Goal: Communication & Community: Connect with others

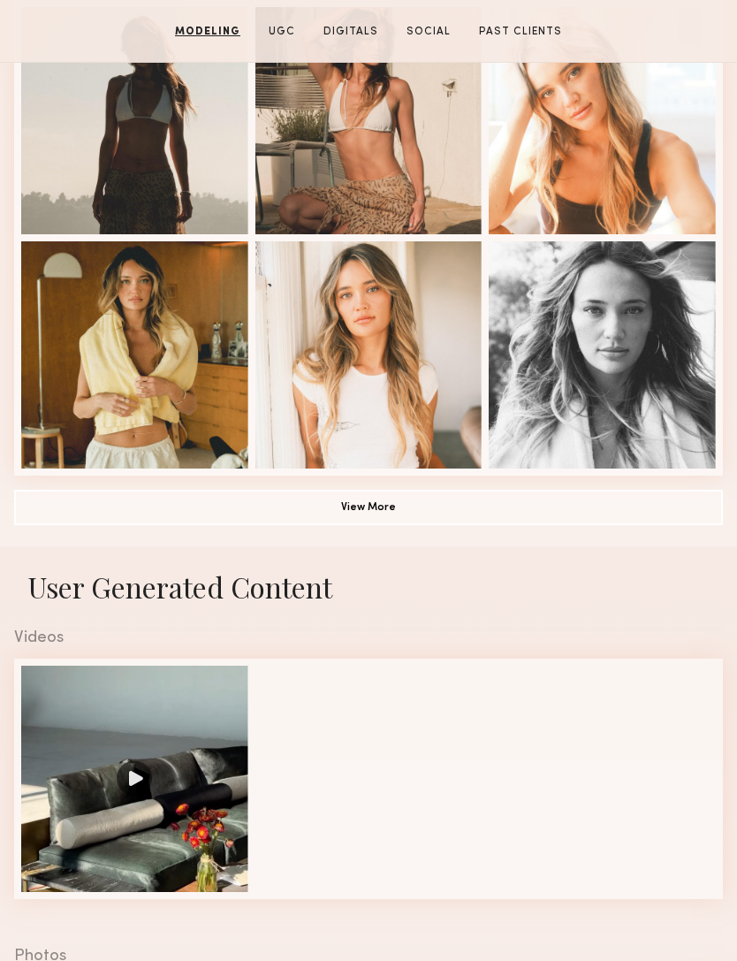
scroll to position [1006, 0]
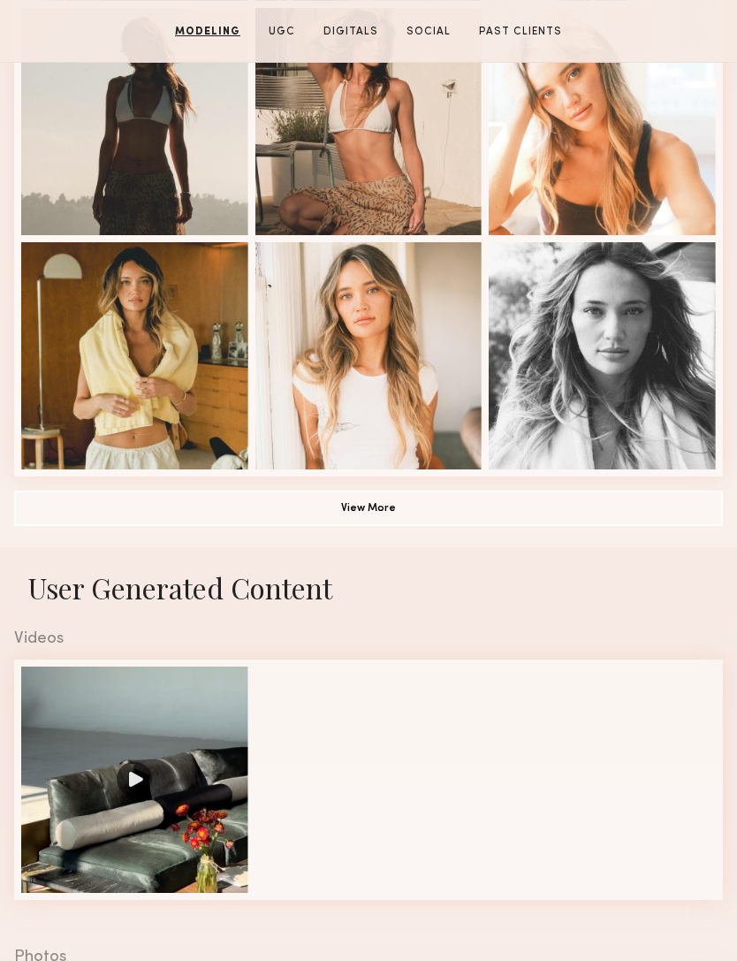
click at [440, 508] on button "View More" at bounding box center [368, 508] width 709 height 35
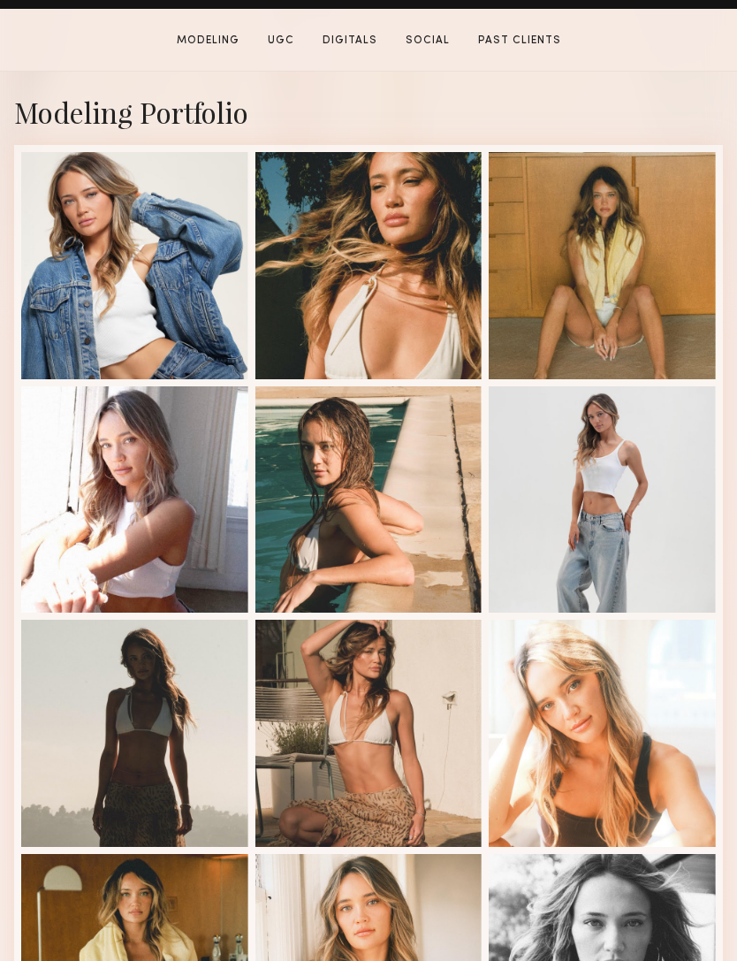
scroll to position [473, 0]
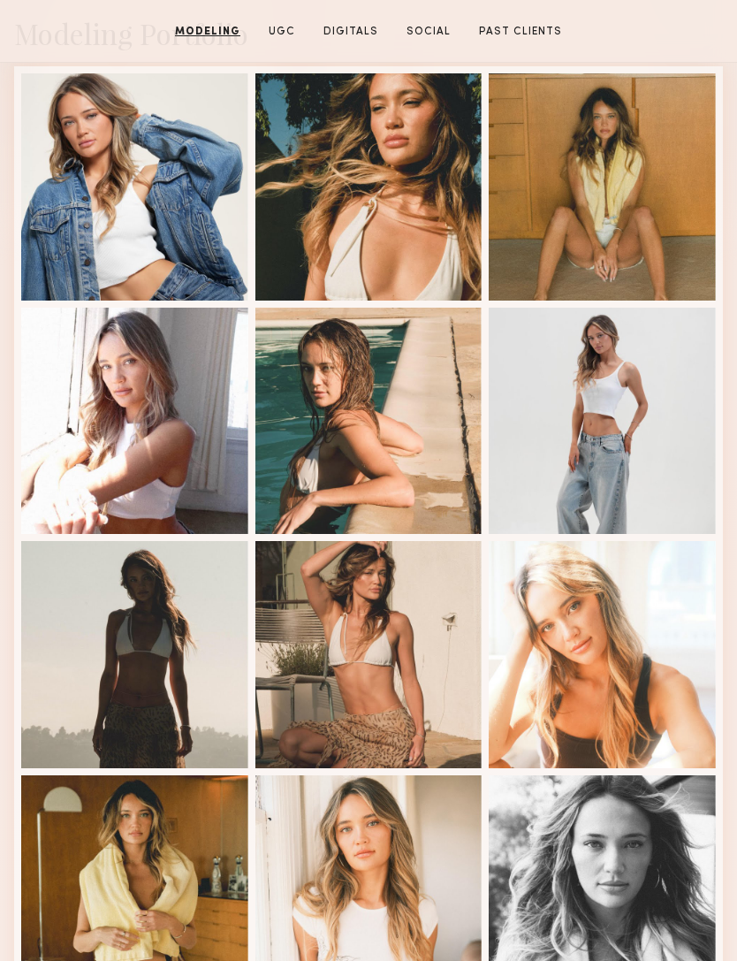
click at [642, 697] on div at bounding box center [602, 654] width 227 height 227
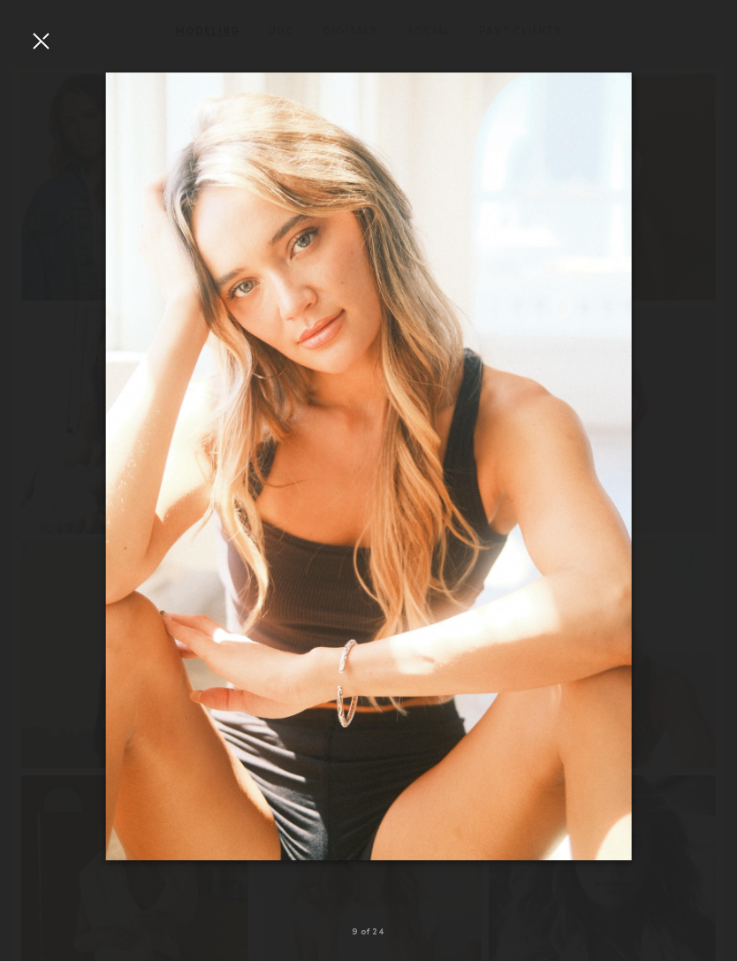
click at [36, 40] on div at bounding box center [41, 41] width 28 height 28
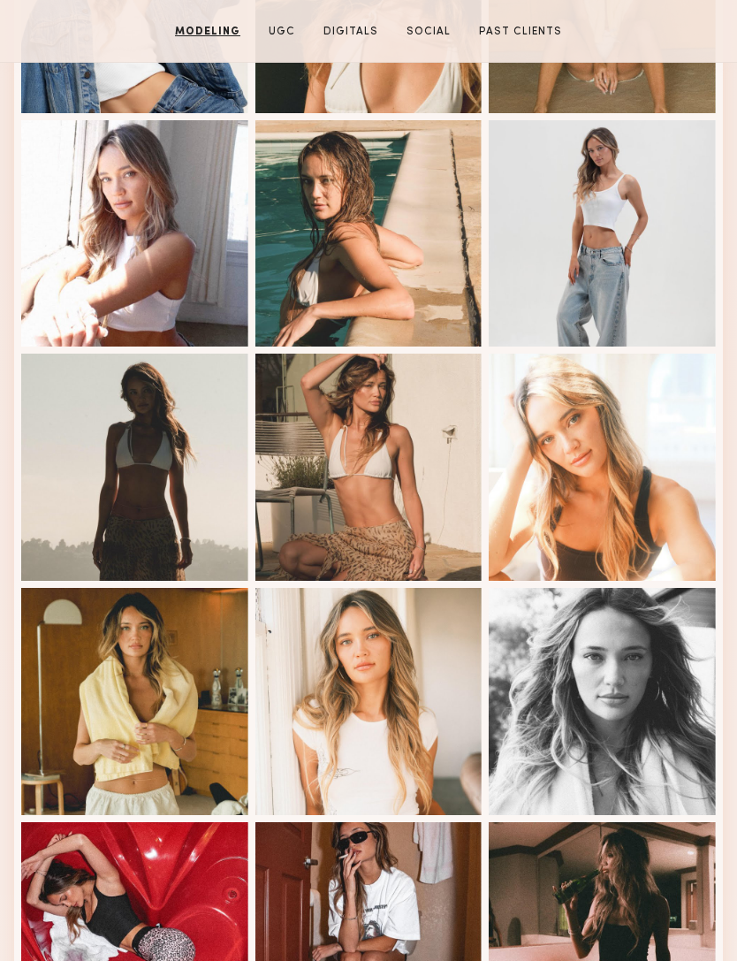
scroll to position [977, 0]
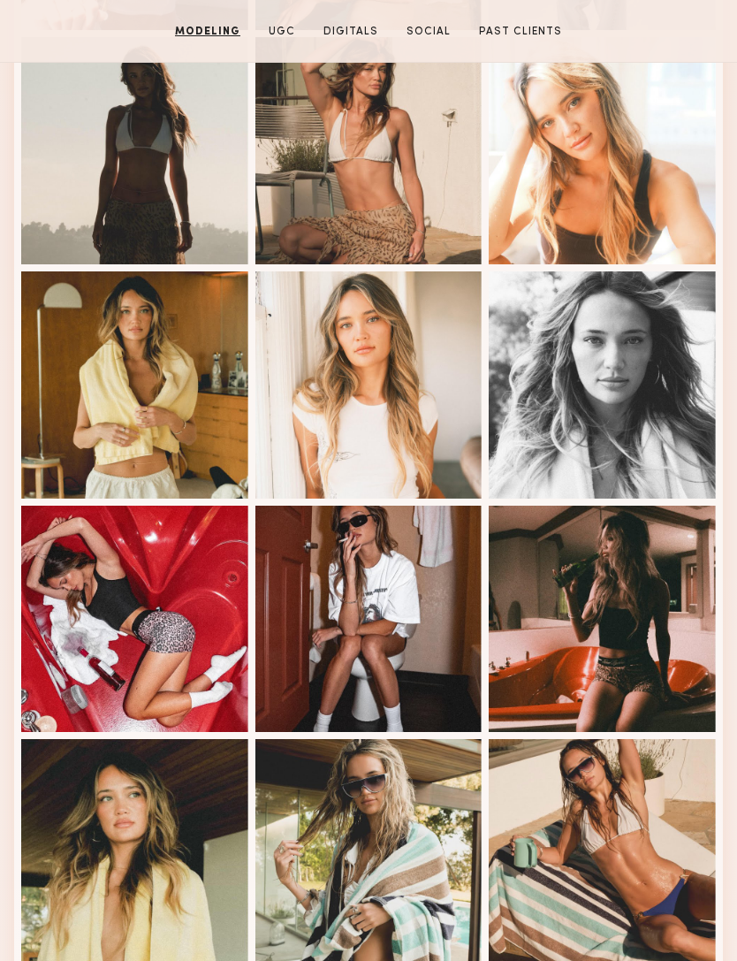
click at [337, 425] on div at bounding box center [368, 384] width 227 height 227
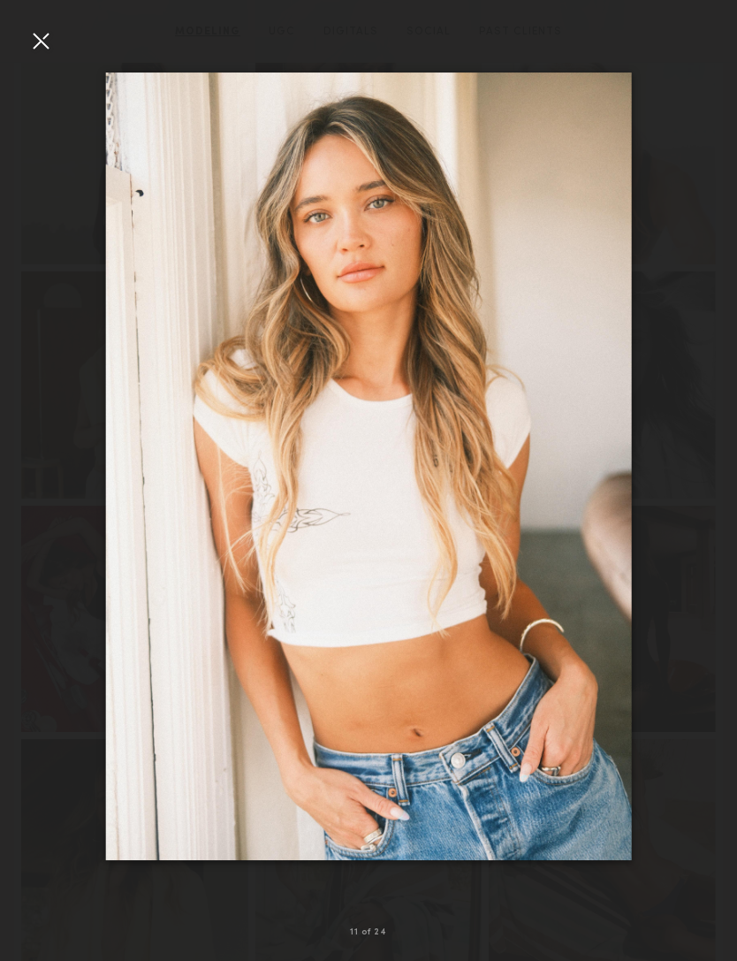
click at [54, 57] on div at bounding box center [368, 466] width 737 height 876
click at [42, 38] on div at bounding box center [41, 41] width 28 height 28
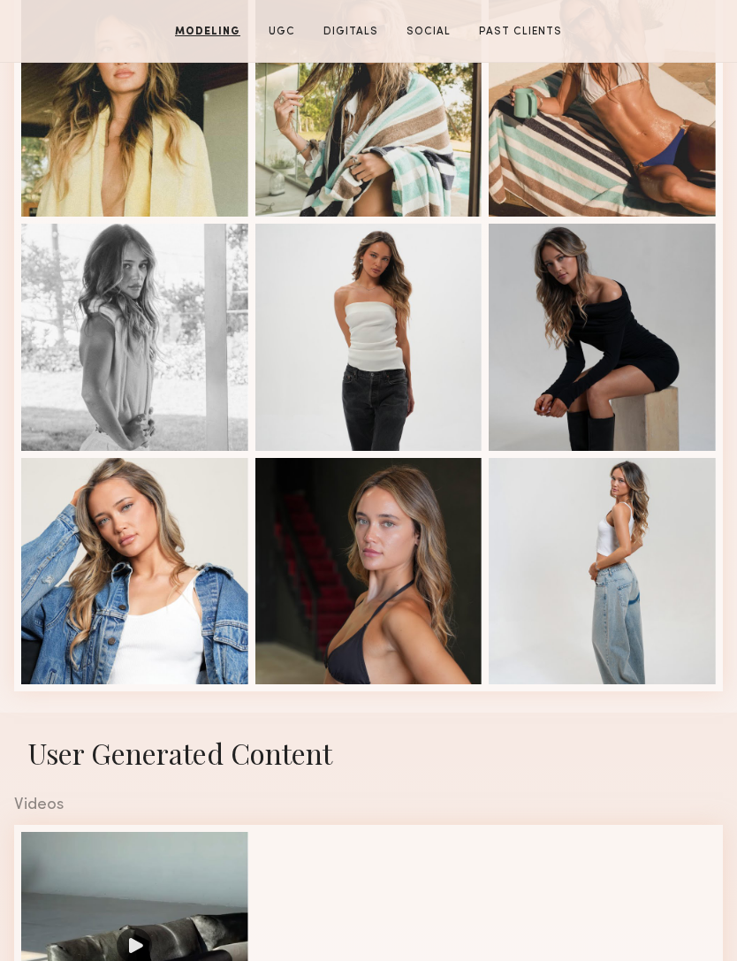
scroll to position [1784, 0]
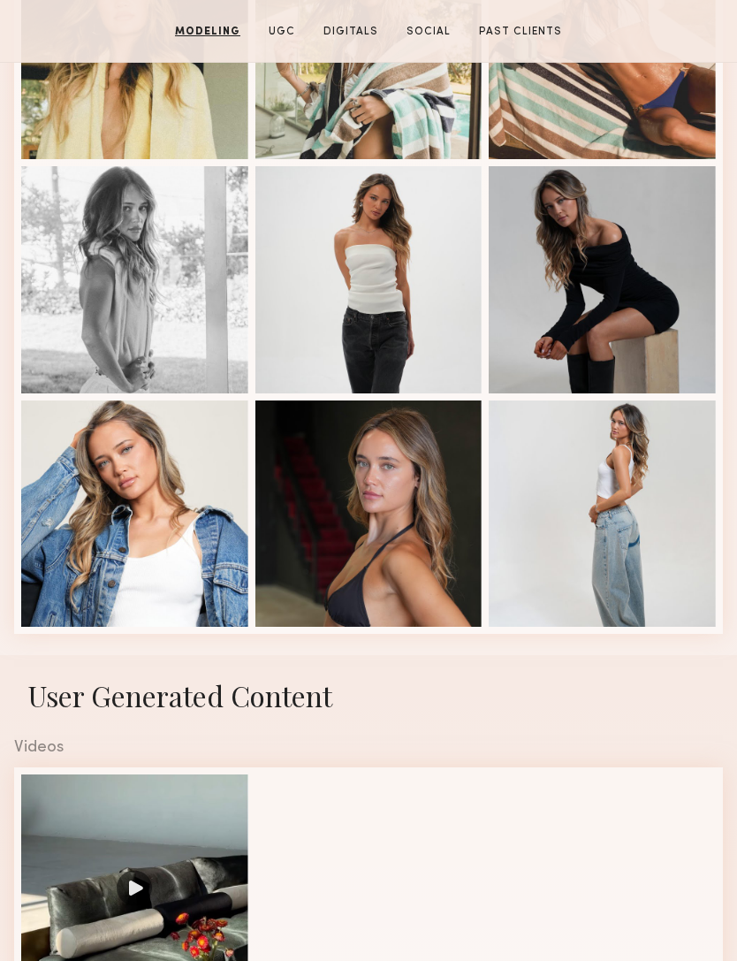
click at [361, 294] on div at bounding box center [368, 279] width 227 height 227
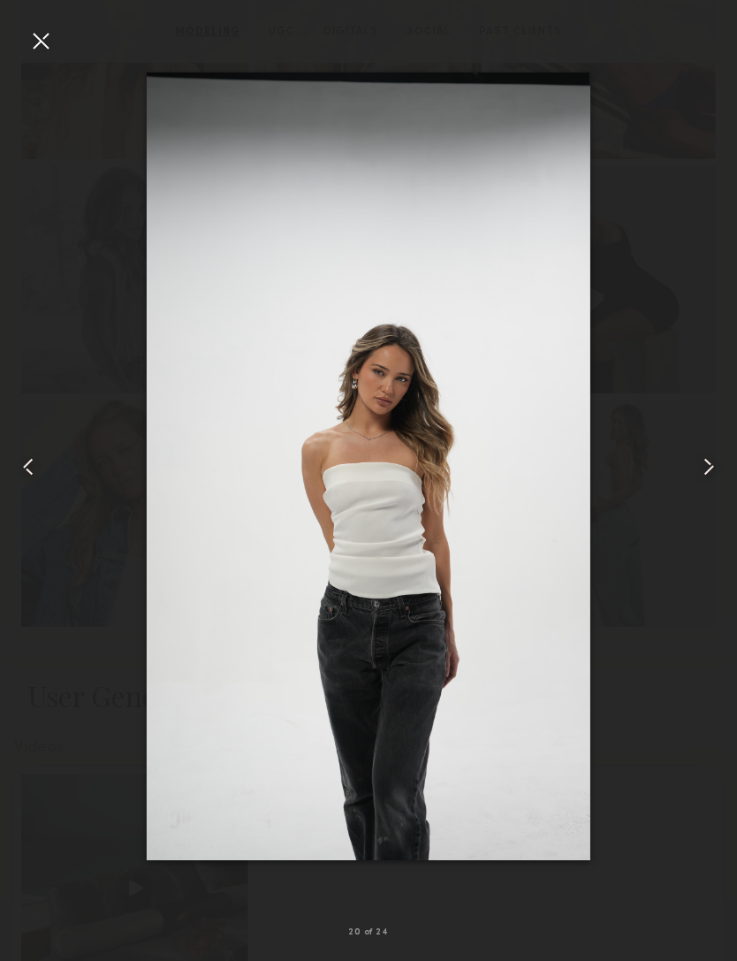
click at [48, 46] on div at bounding box center [41, 41] width 28 height 28
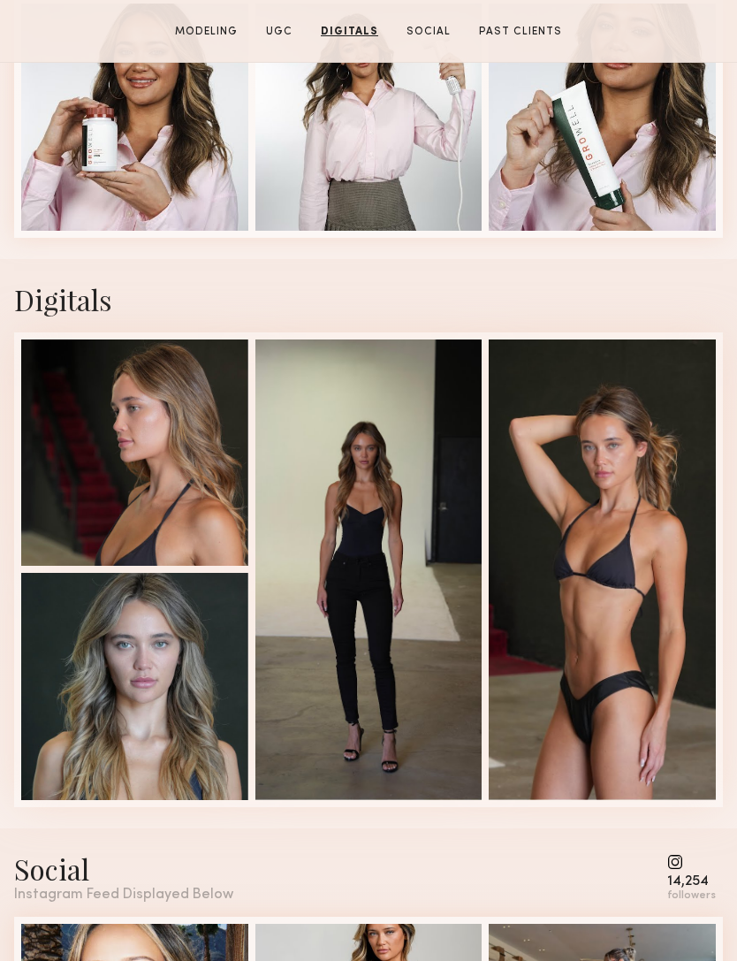
scroll to position [2871, 0]
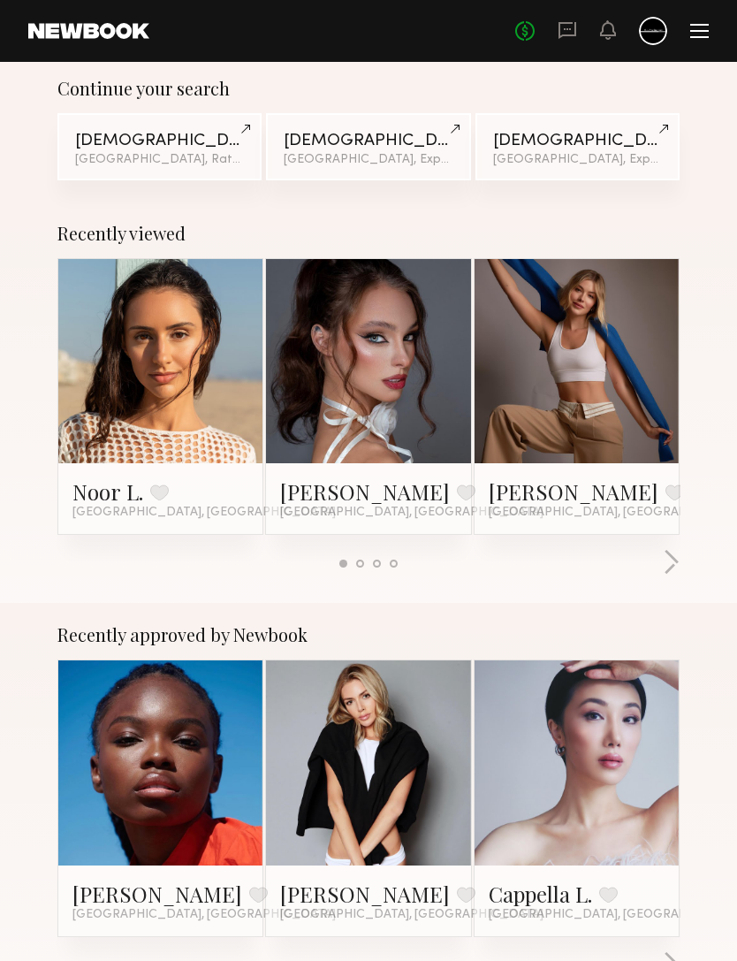
scroll to position [438, 0]
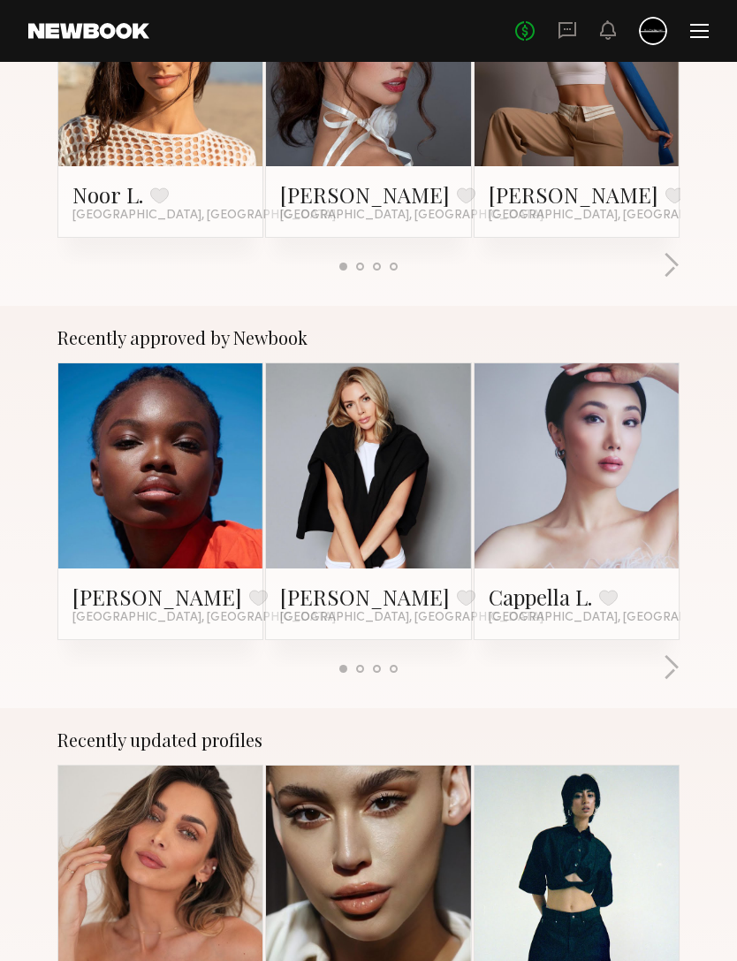
click at [677, 671] on button "button" at bounding box center [671, 668] width 17 height 29
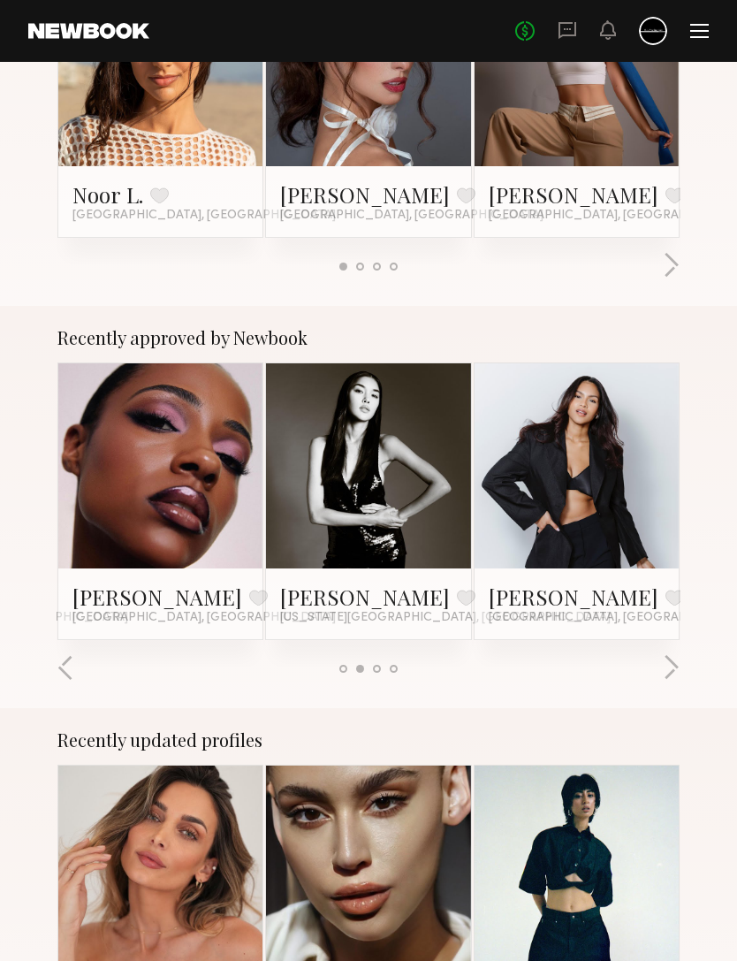
click at [668, 680] on button "button" at bounding box center [671, 668] width 17 height 29
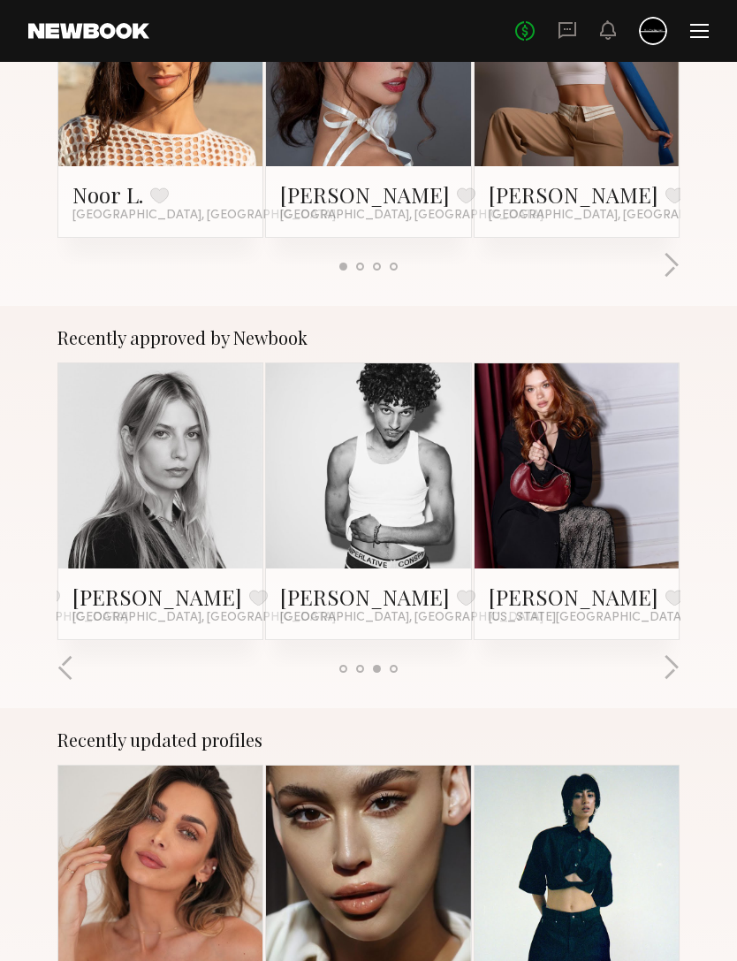
click at [679, 671] on button "button" at bounding box center [671, 668] width 17 height 29
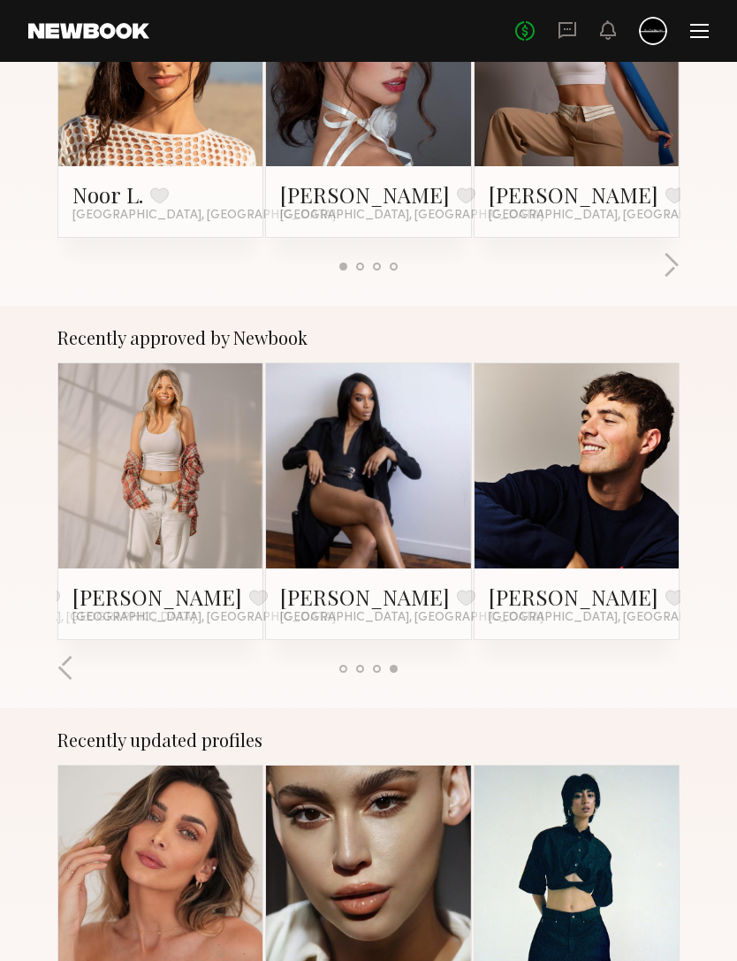
click at [674, 672] on div at bounding box center [368, 668] width 622 height 29
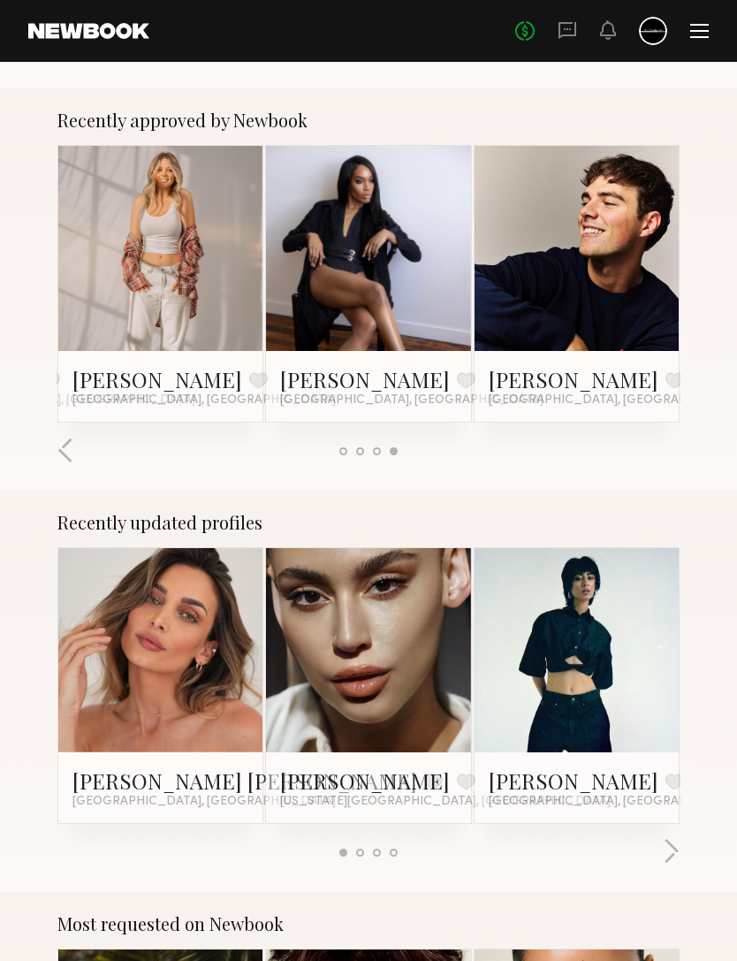
scroll to position [637, 0]
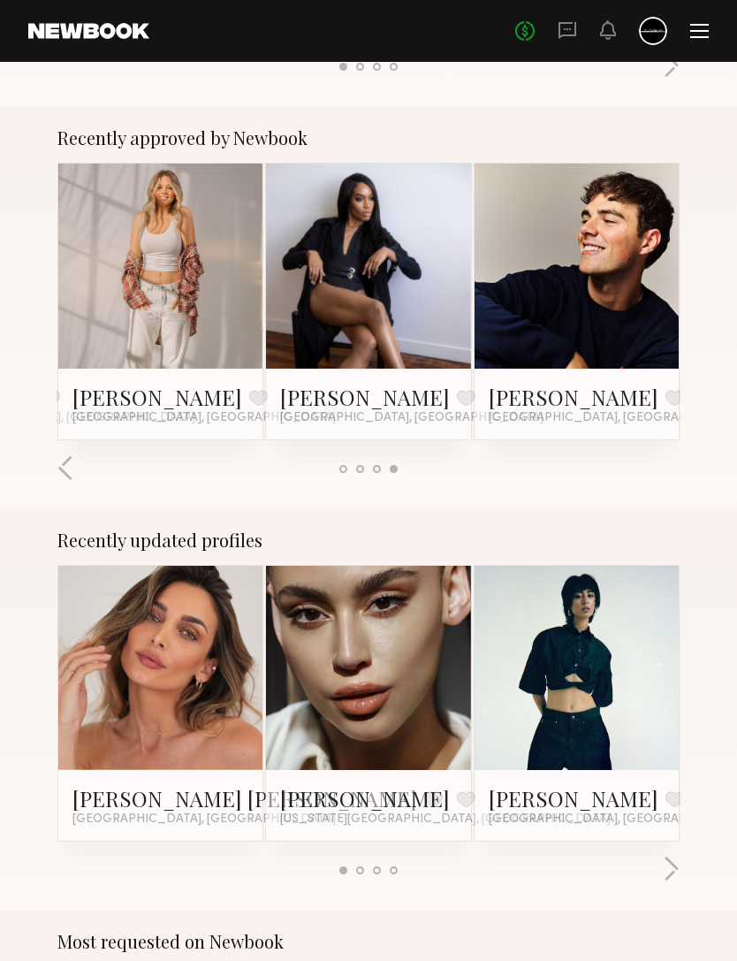
click at [131, 404] on link "Veronika V." at bounding box center [157, 398] width 170 height 28
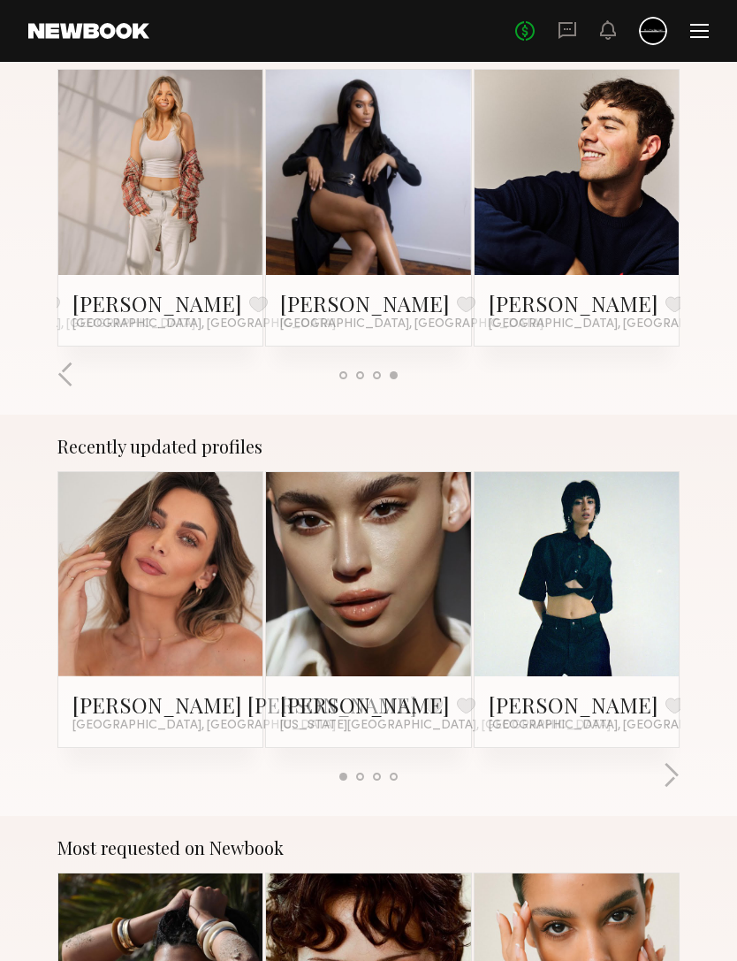
scroll to position [816, 0]
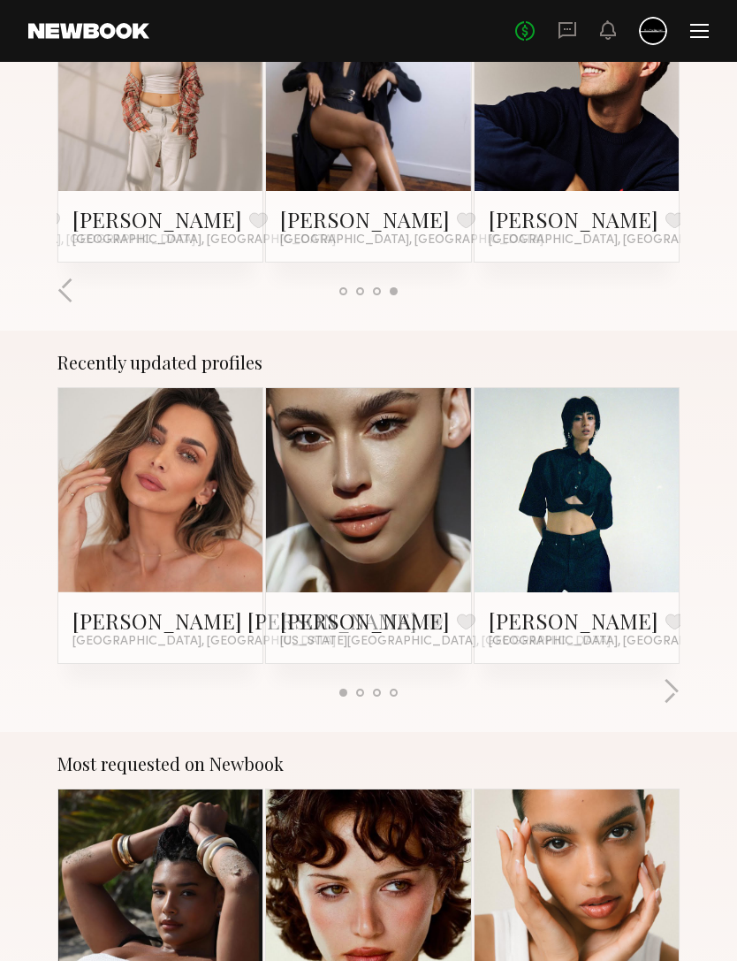
click at [675, 696] on button "button" at bounding box center [671, 692] width 17 height 29
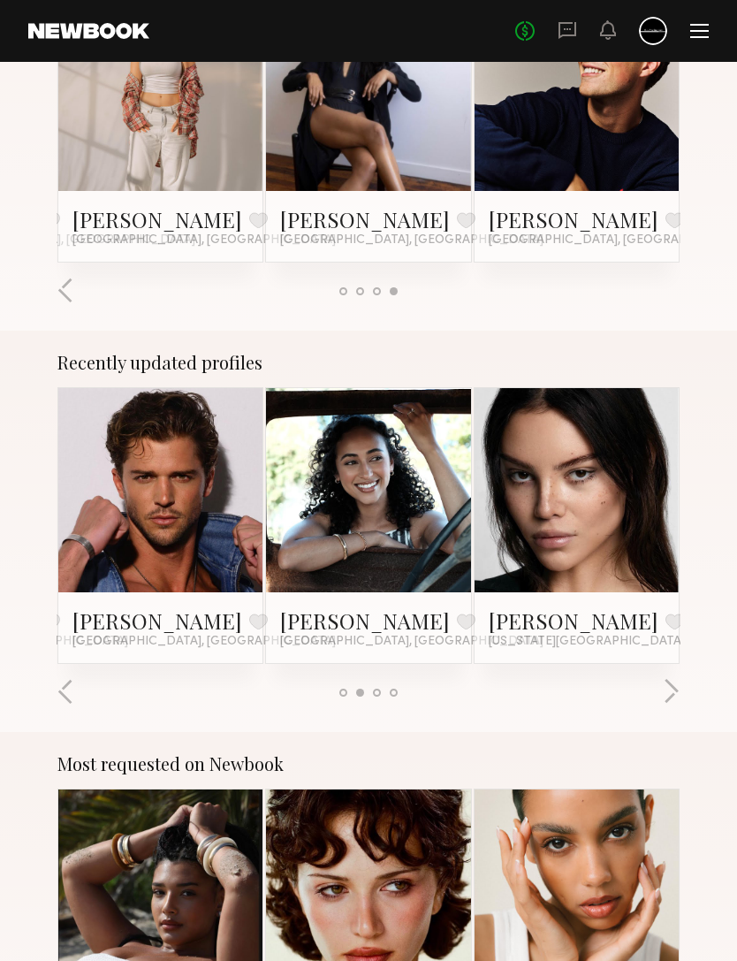
click at [679, 691] on button "button" at bounding box center [671, 692] width 17 height 29
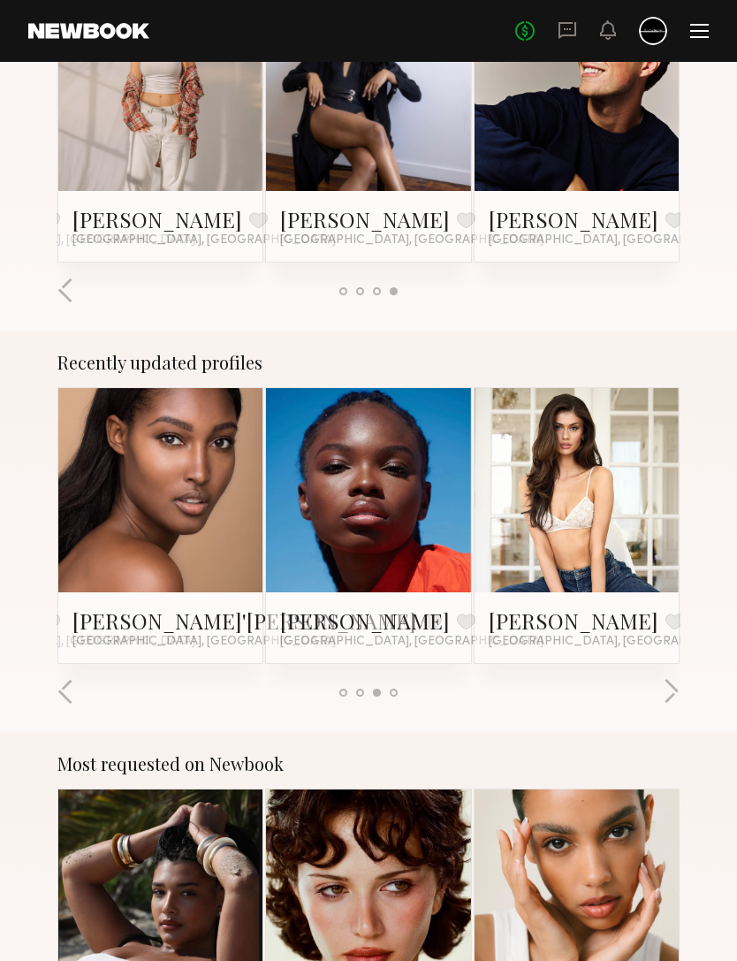
click at [523, 620] on link "Lilah F." at bounding box center [574, 620] width 170 height 28
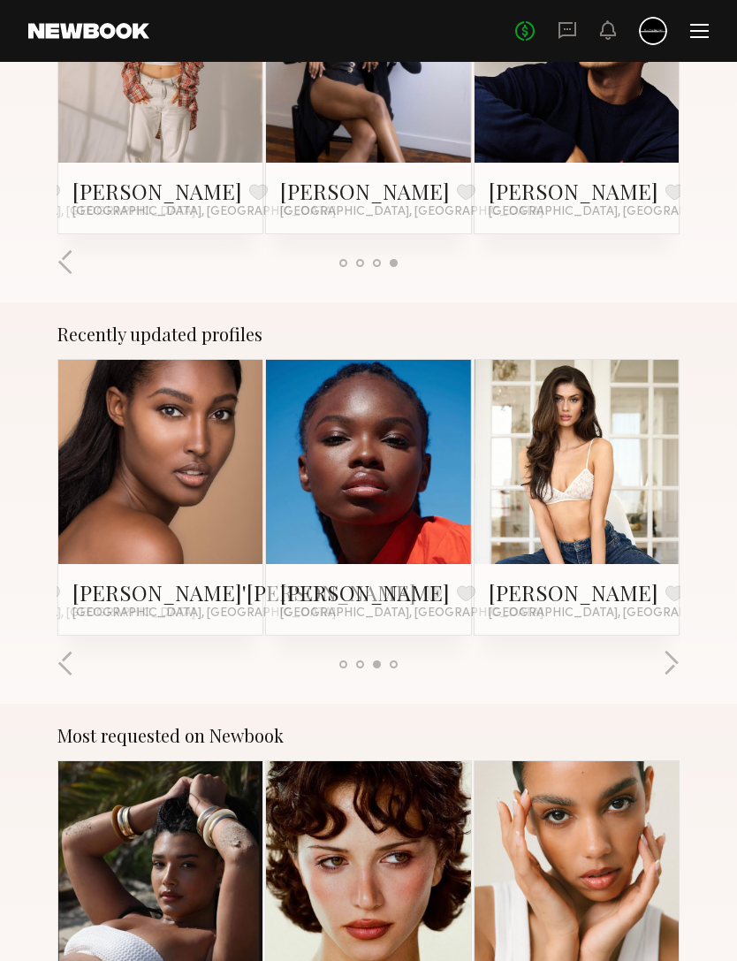
click at [678, 655] on button "button" at bounding box center [671, 664] width 17 height 29
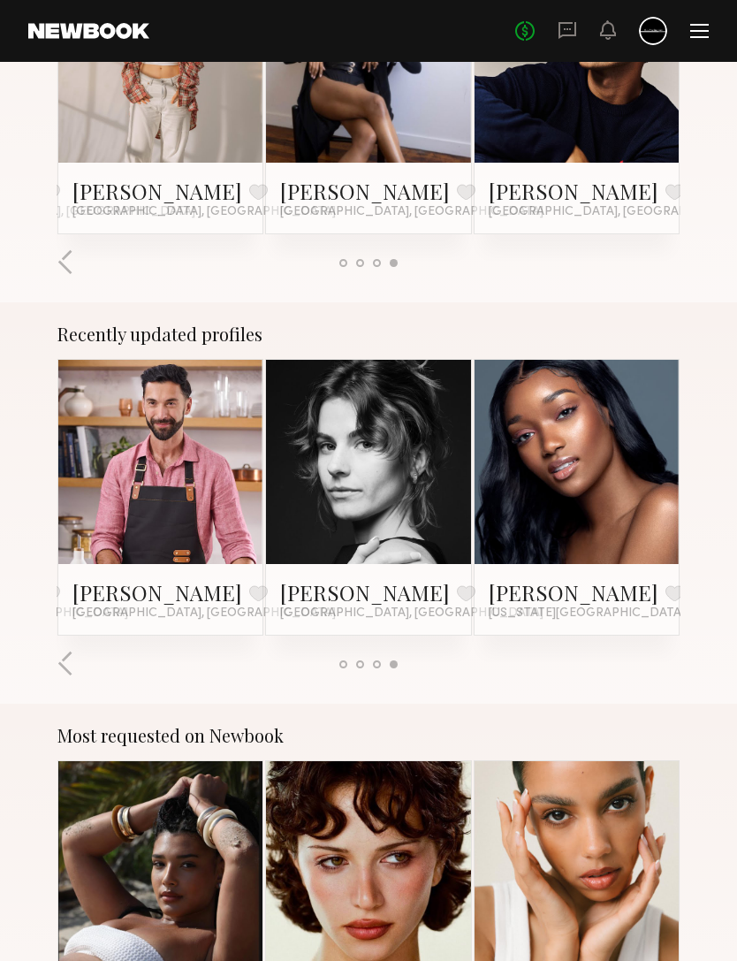
click at [349, 600] on link "Danielle S." at bounding box center [365, 592] width 170 height 28
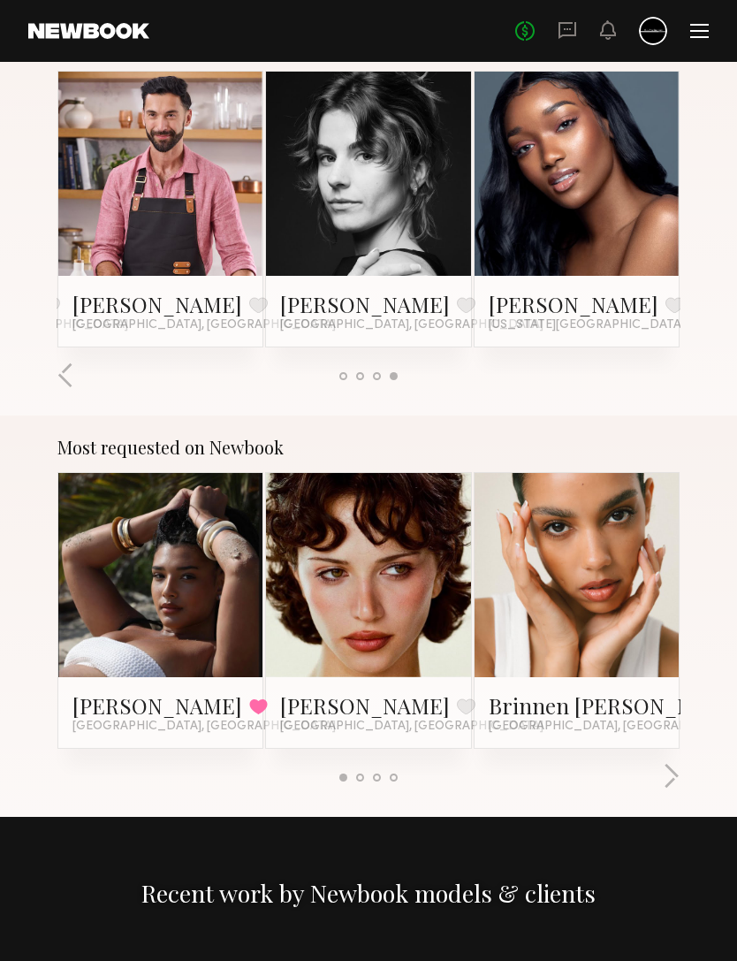
scroll to position [1199, 0]
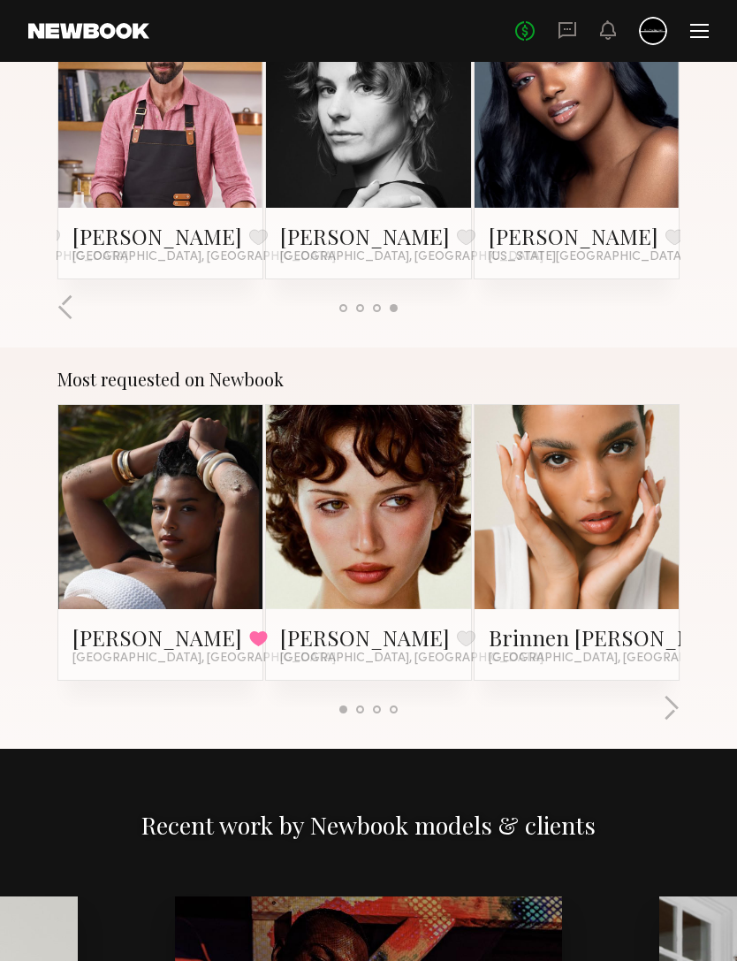
click at [91, 624] on link "Haleigh W." at bounding box center [157, 638] width 170 height 28
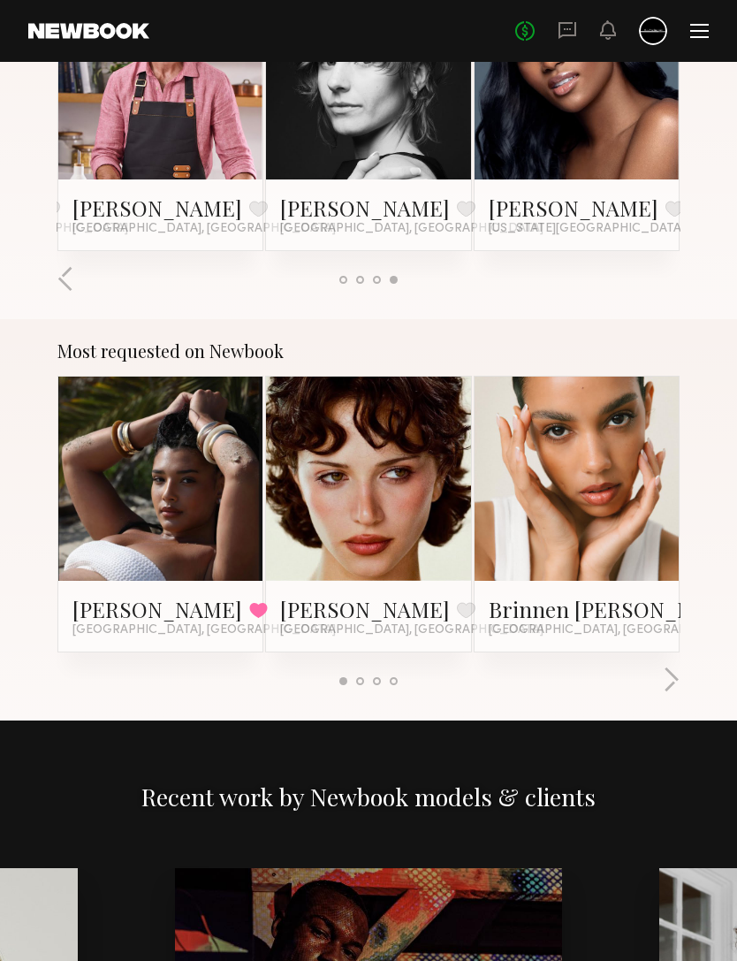
click at [674, 684] on button "button" at bounding box center [671, 680] width 17 height 29
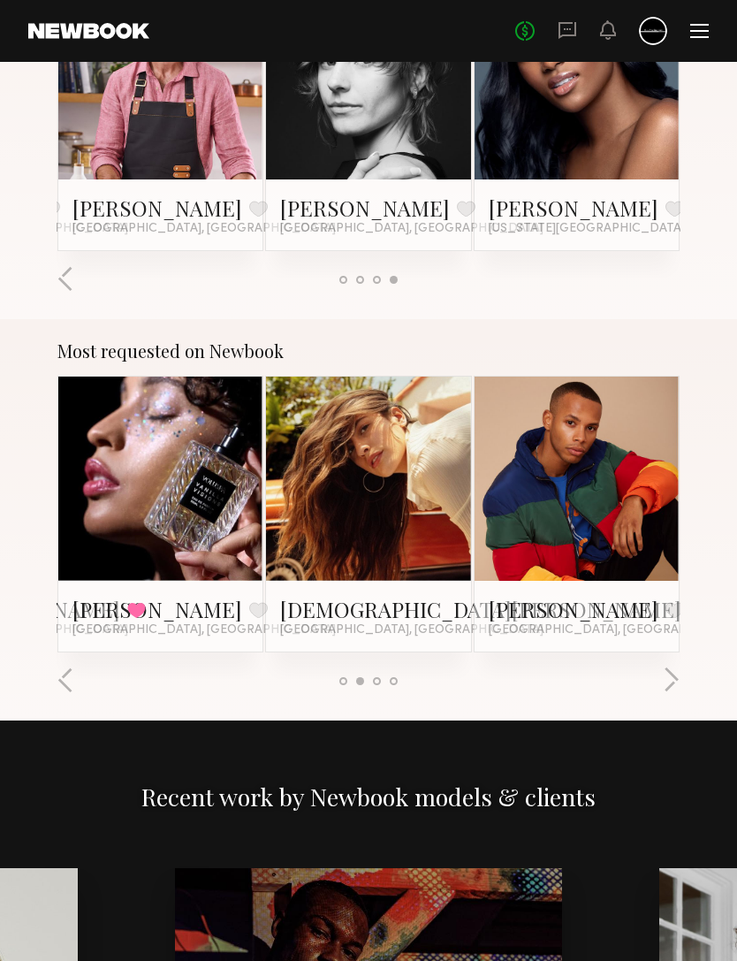
click at [336, 608] on link "Kristen J." at bounding box center [480, 609] width 401 height 28
click at [684, 672] on div "Most requested on Newbook Haleigh W. Favorited Los Angeles, CA Jessie M. Favori…" at bounding box center [368, 519] width 737 height 401
click at [677, 677] on button "button" at bounding box center [671, 680] width 17 height 29
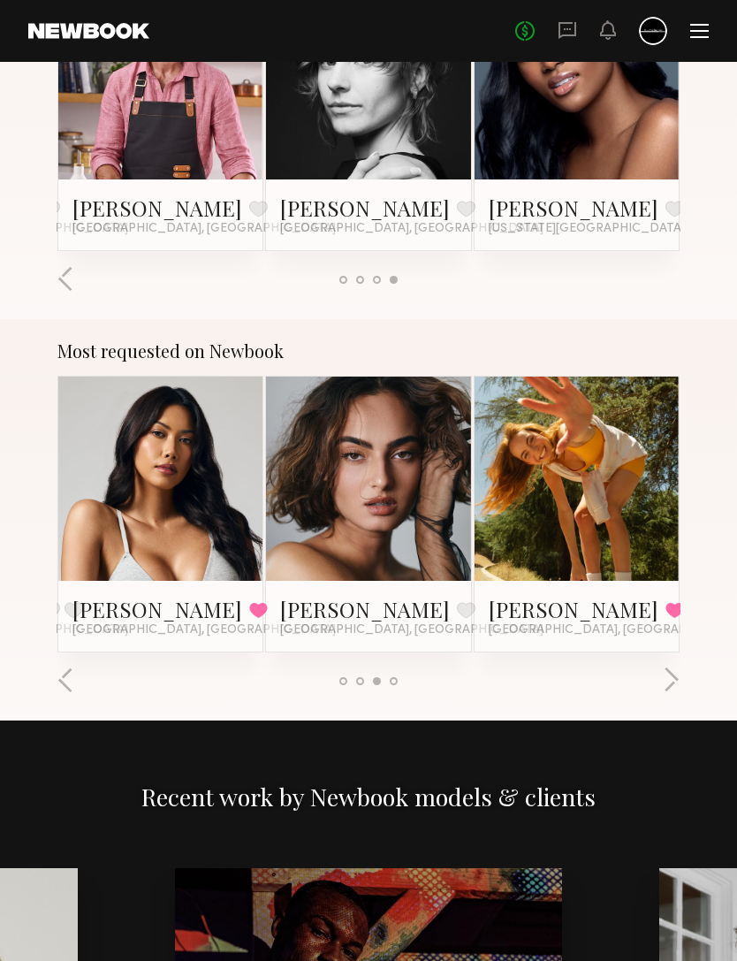
click at [674, 671] on button "button" at bounding box center [671, 680] width 17 height 29
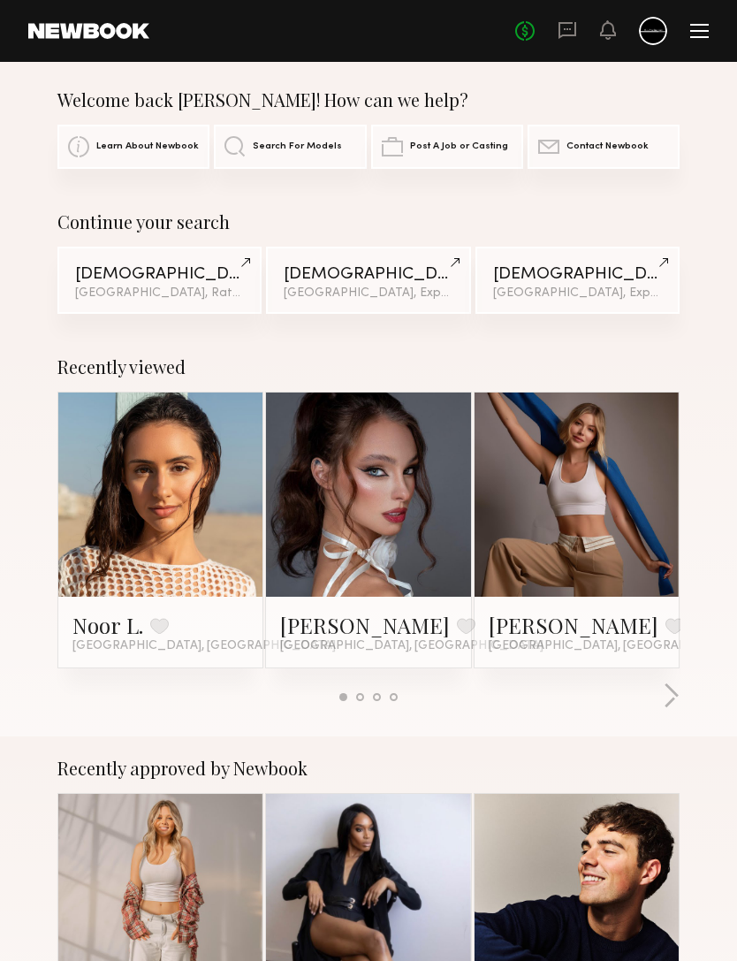
scroll to position [0, 0]
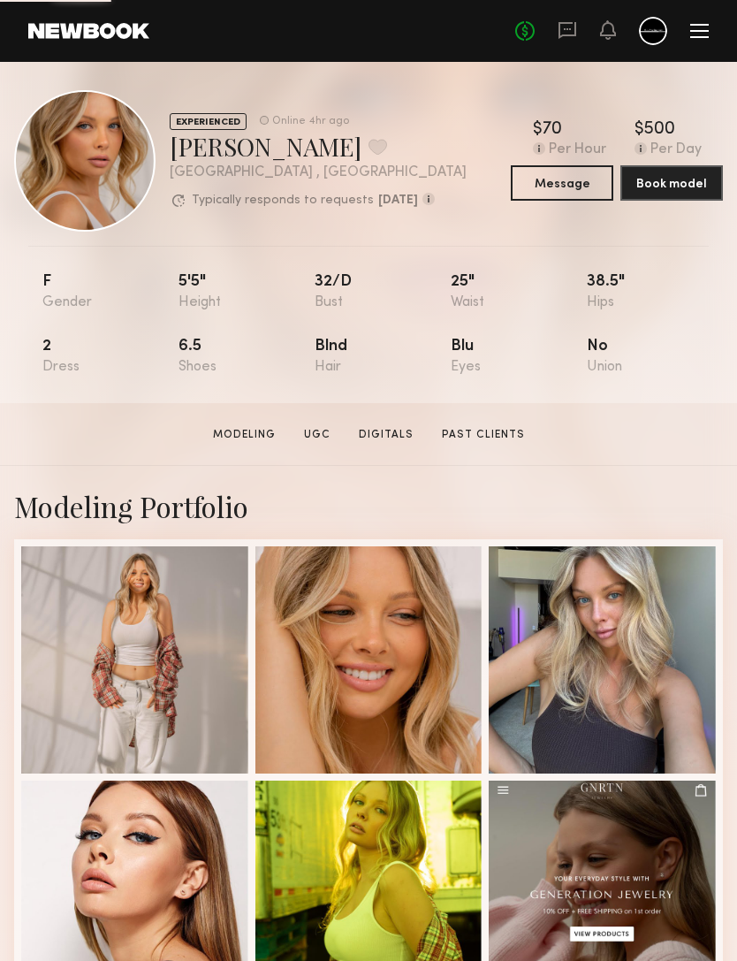
click at [585, 180] on button "Message" at bounding box center [562, 182] width 103 height 35
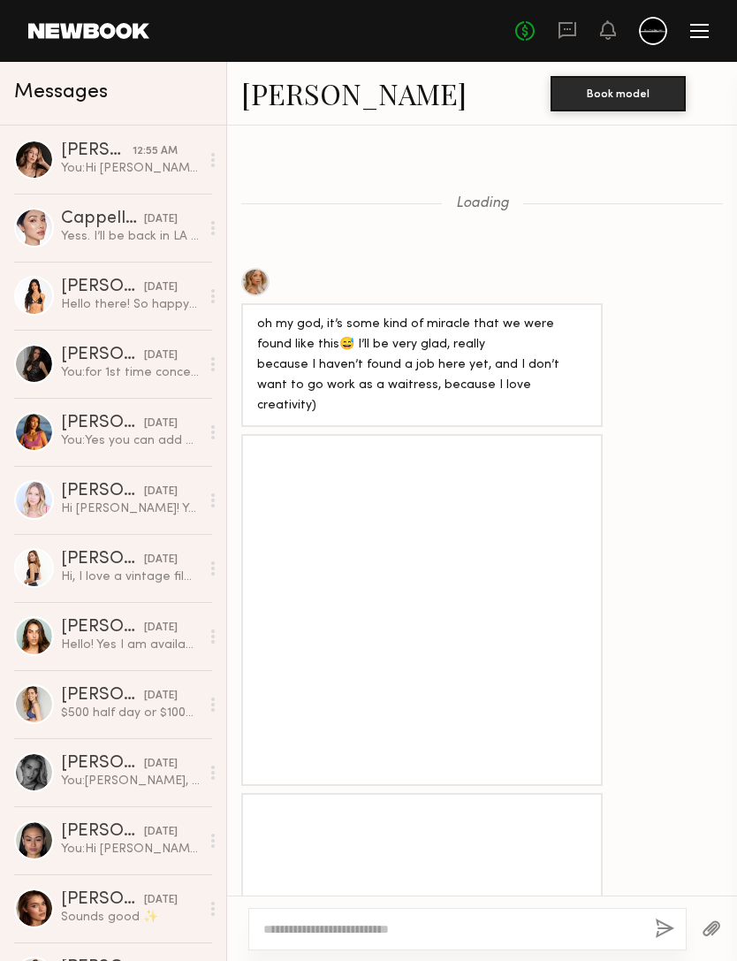
scroll to position [2273, 0]
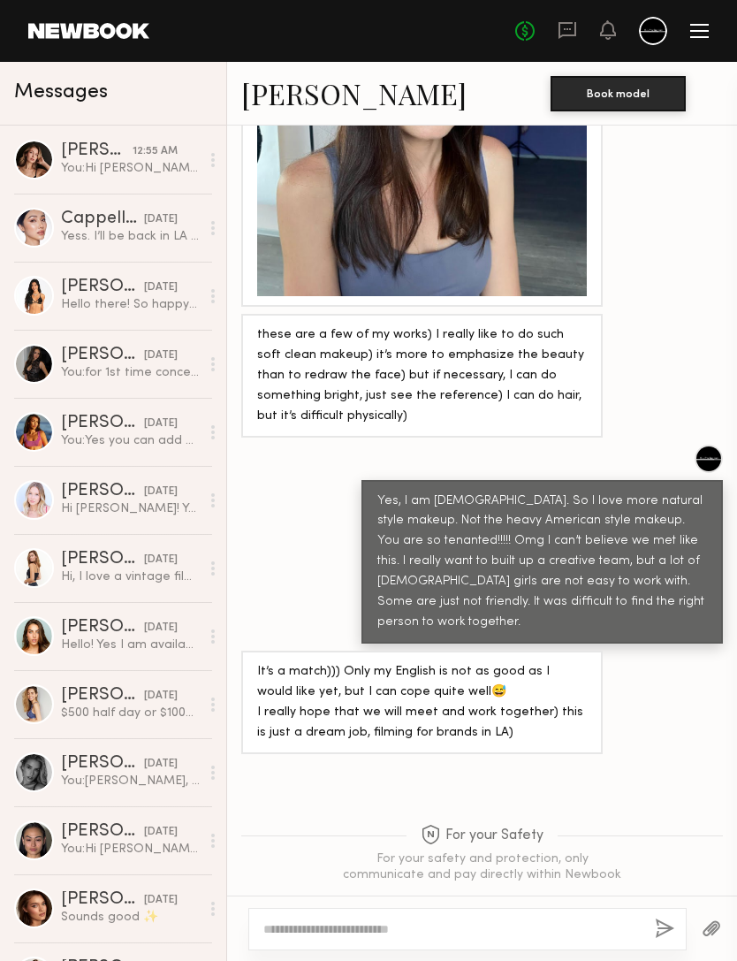
click at [592, 920] on textarea at bounding box center [451, 929] width 377 height 18
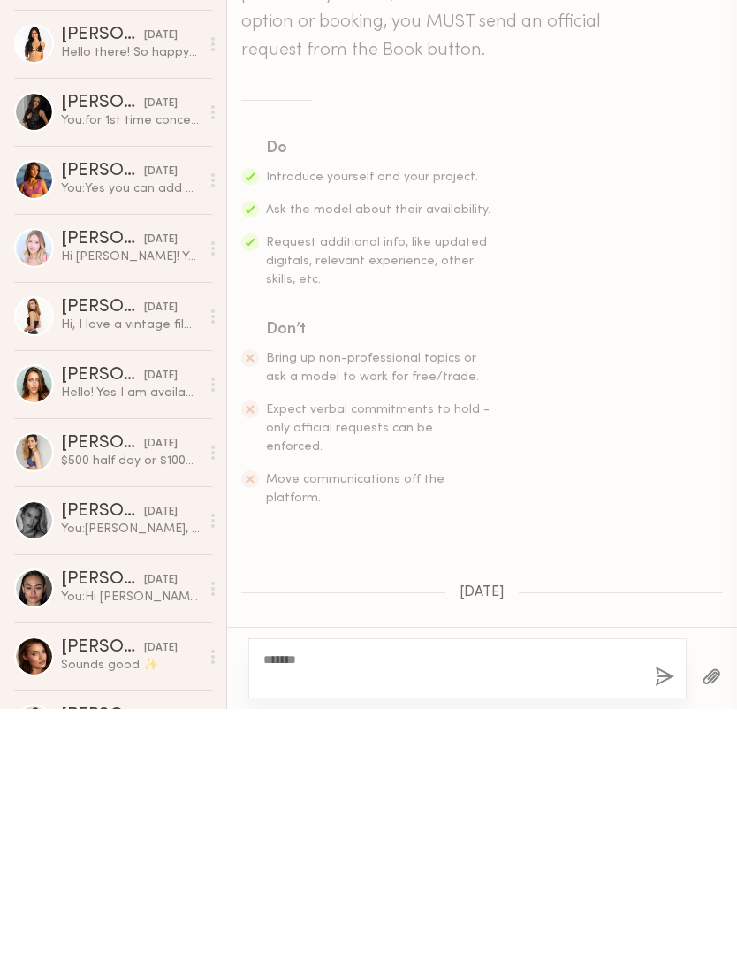
scroll to position [0, 0]
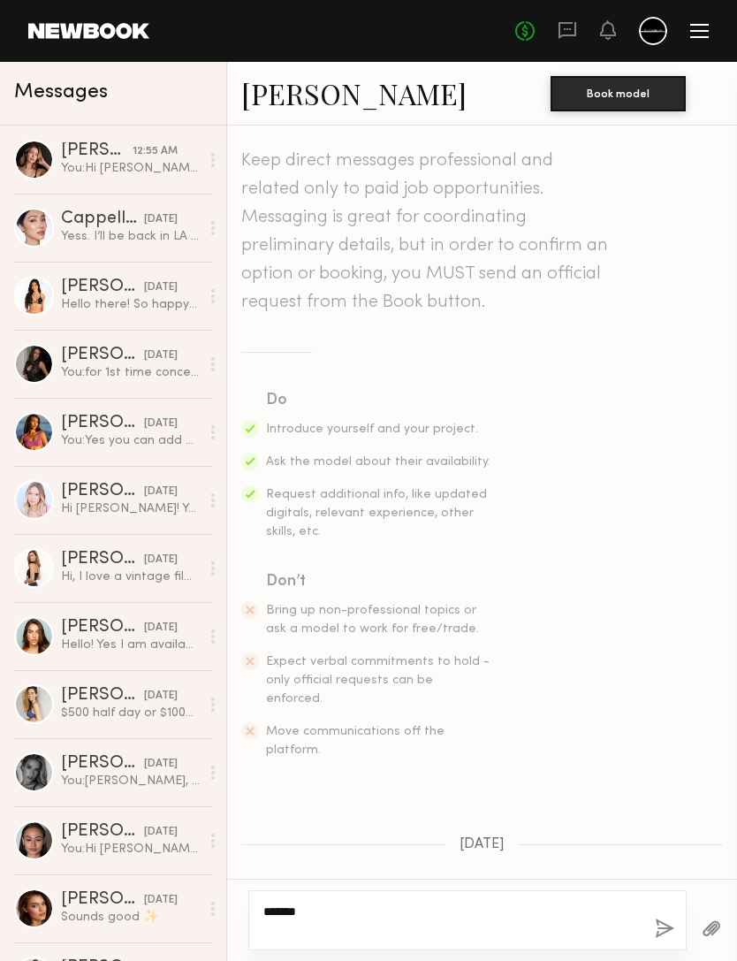
click at [569, 910] on textarea "******" at bounding box center [451, 919] width 377 height 35
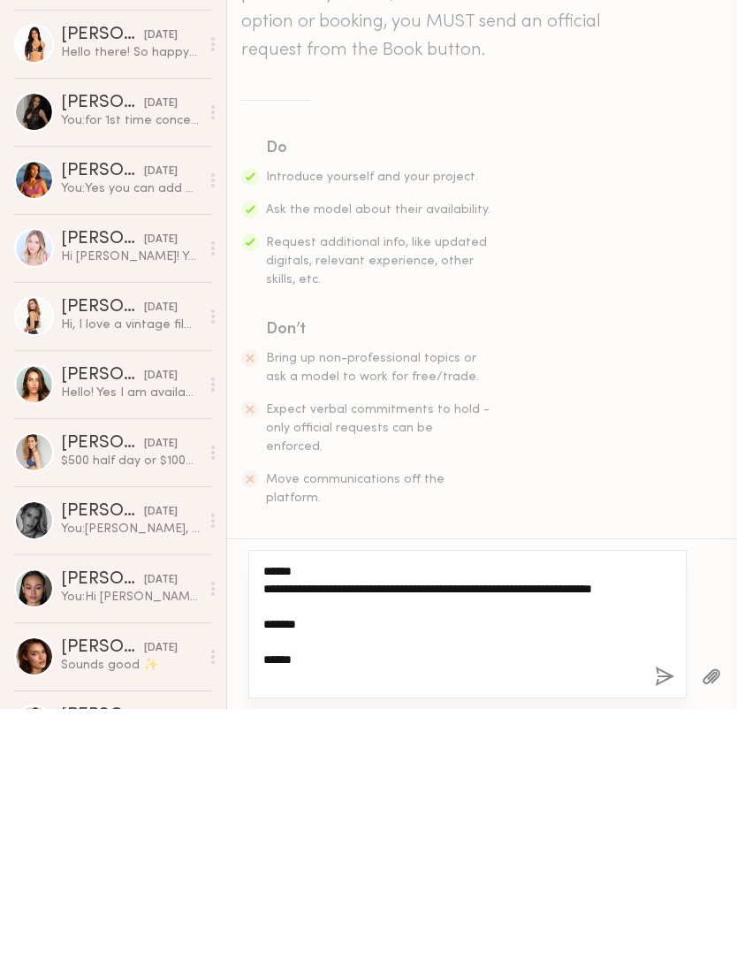
type textarea "**********"
click at [663, 918] on button "button" at bounding box center [664, 929] width 19 height 22
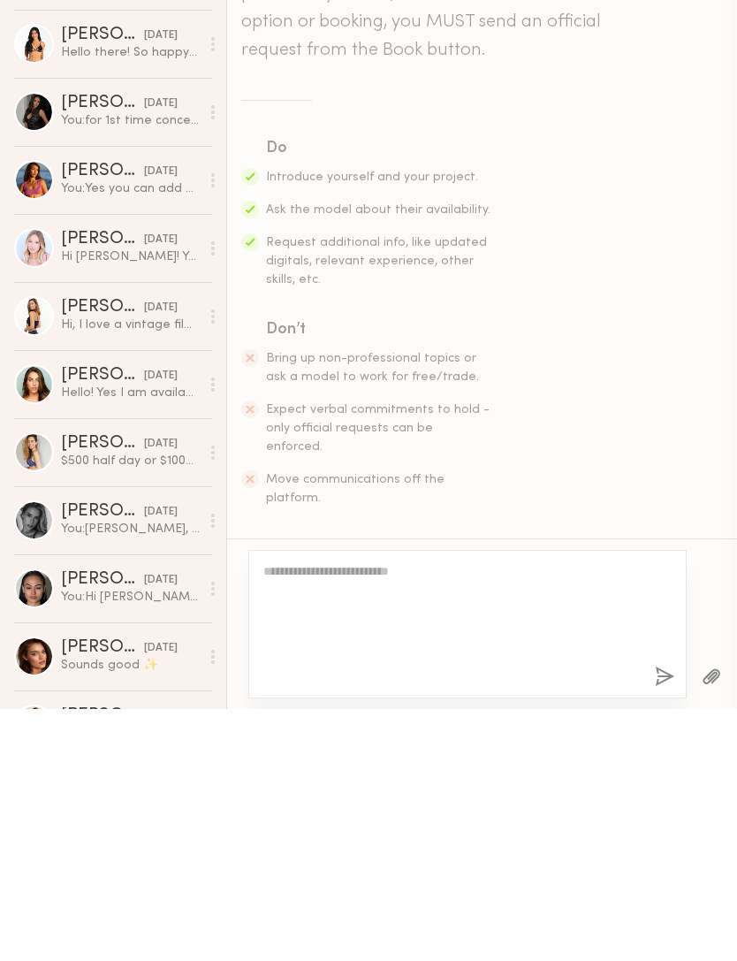
scroll to position [8013, 0]
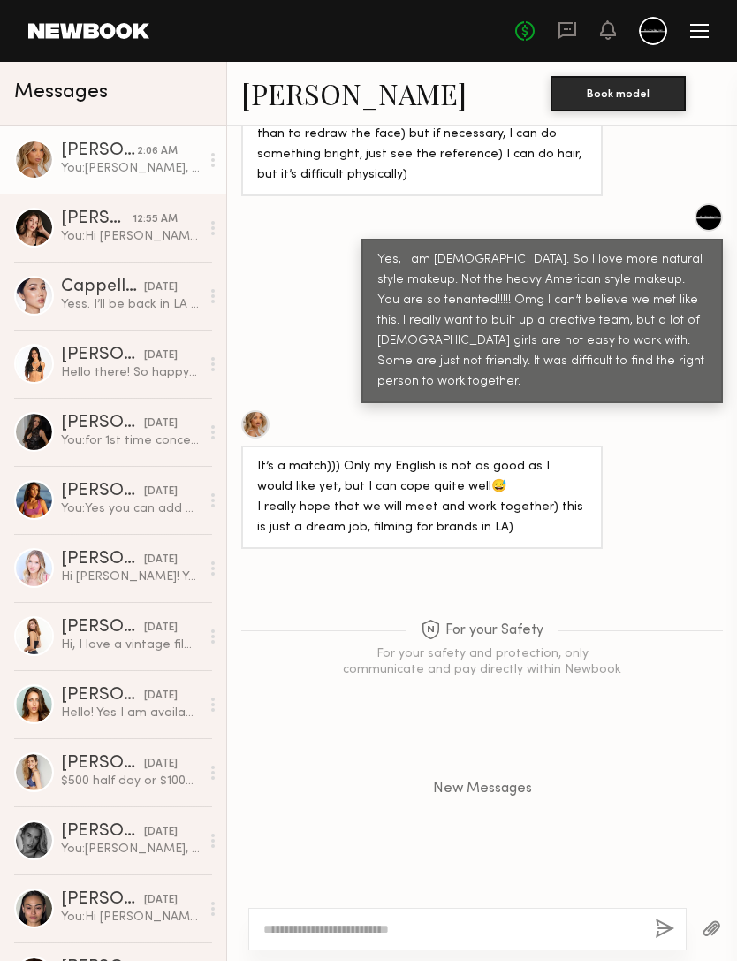
click at [133, 232] on div "You: Hi Sofia, I am currently working on some vintage film style concepts. I am…" at bounding box center [130, 236] width 139 height 17
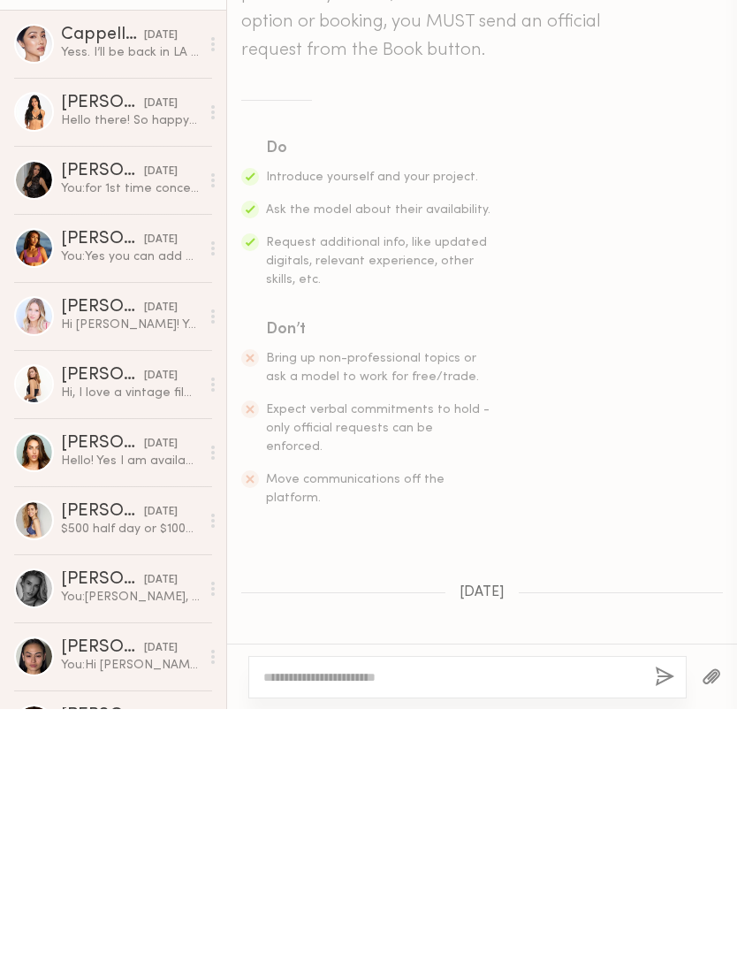
scroll to position [628, 0]
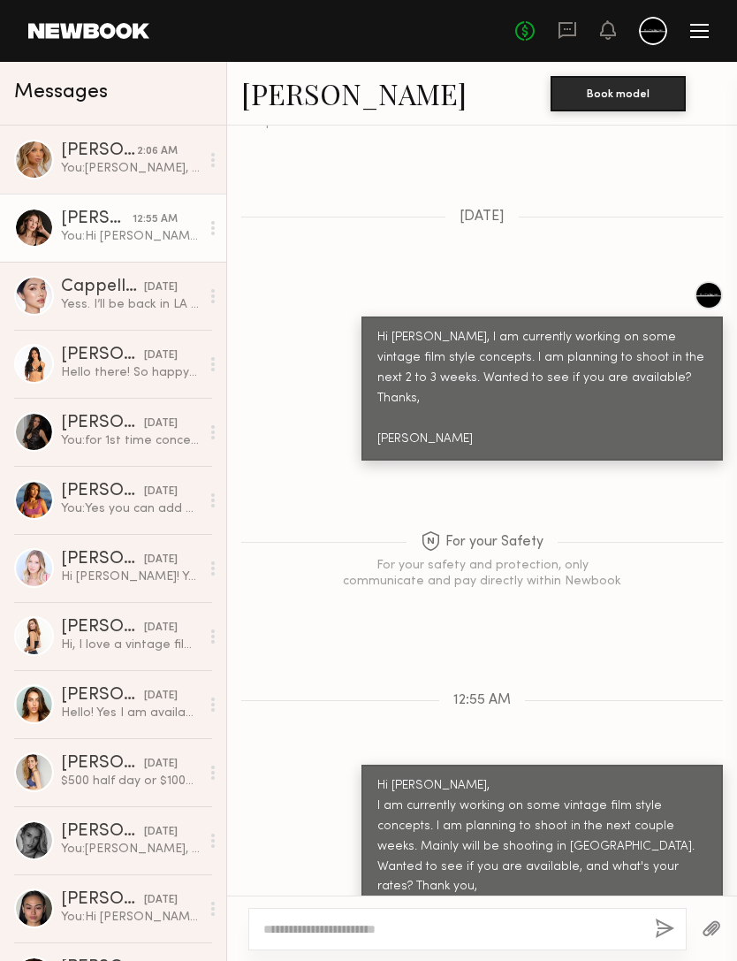
click at [114, 153] on div "Veronika V." at bounding box center [99, 151] width 76 height 18
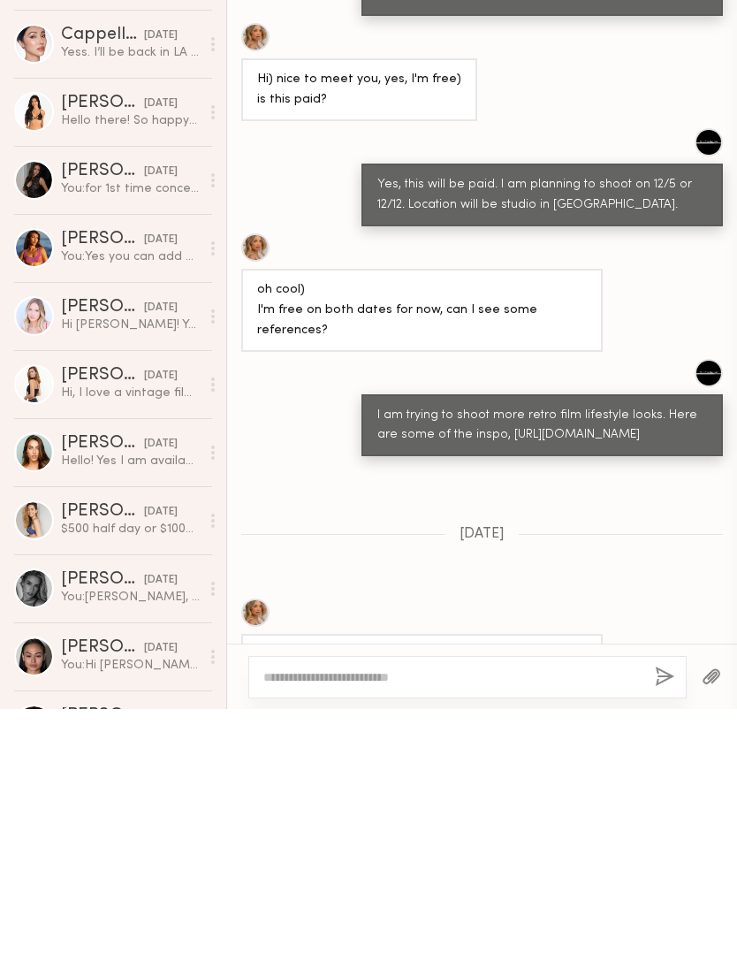
scroll to position [757, 0]
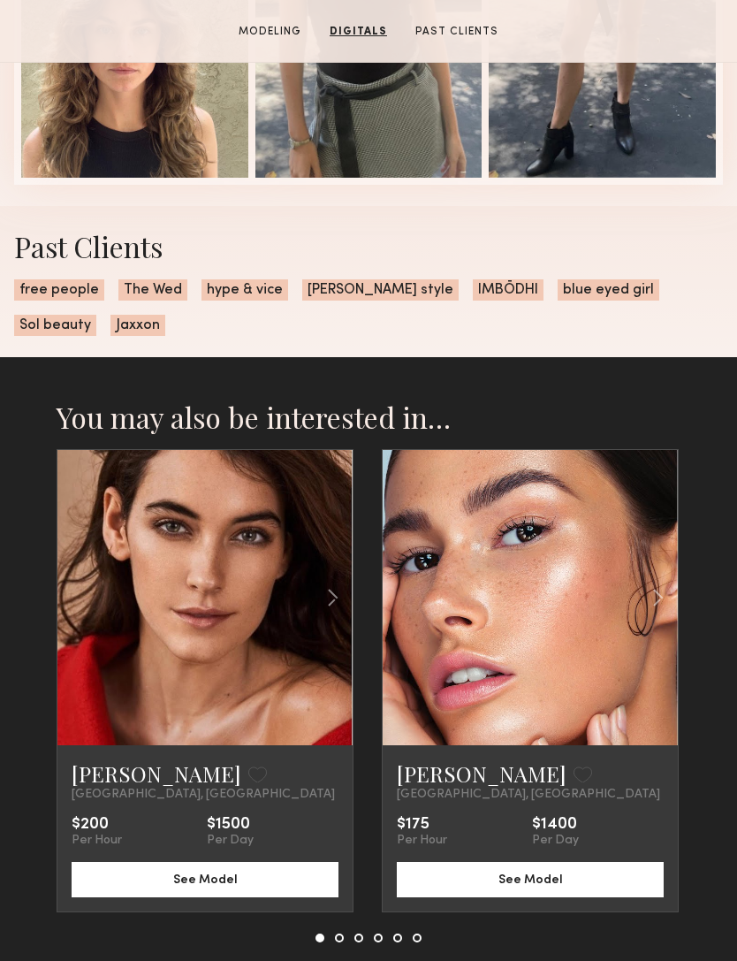
scroll to position [1974, 0]
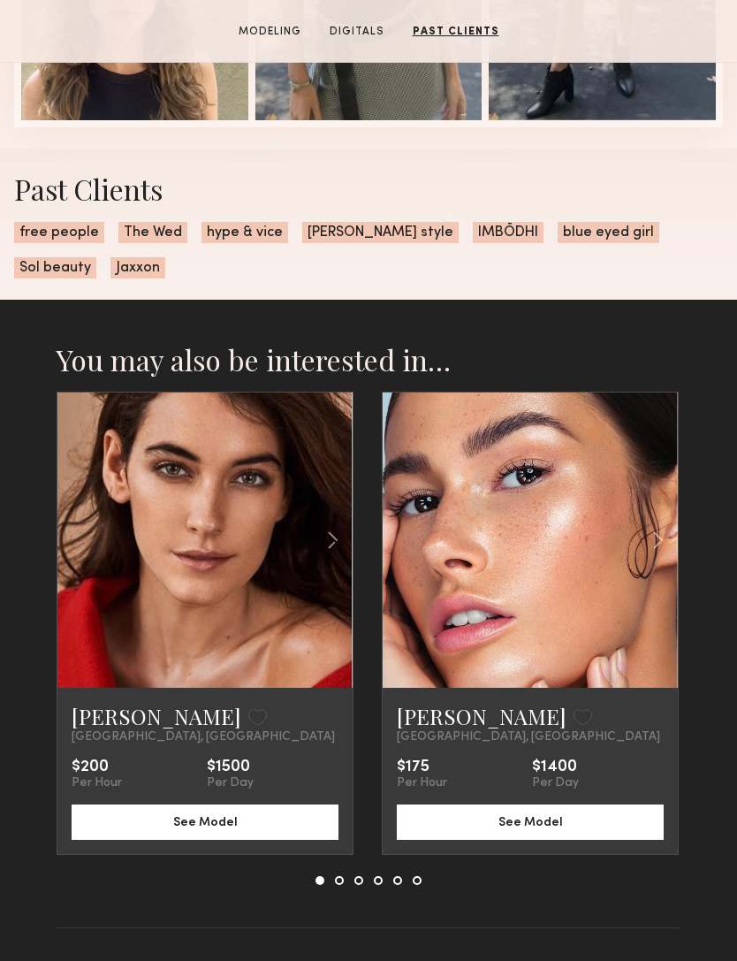
click at [507, 741] on div "Newport Beach, CA" at bounding box center [530, 737] width 267 height 14
click at [476, 723] on link "Chelsey M." at bounding box center [482, 716] width 170 height 28
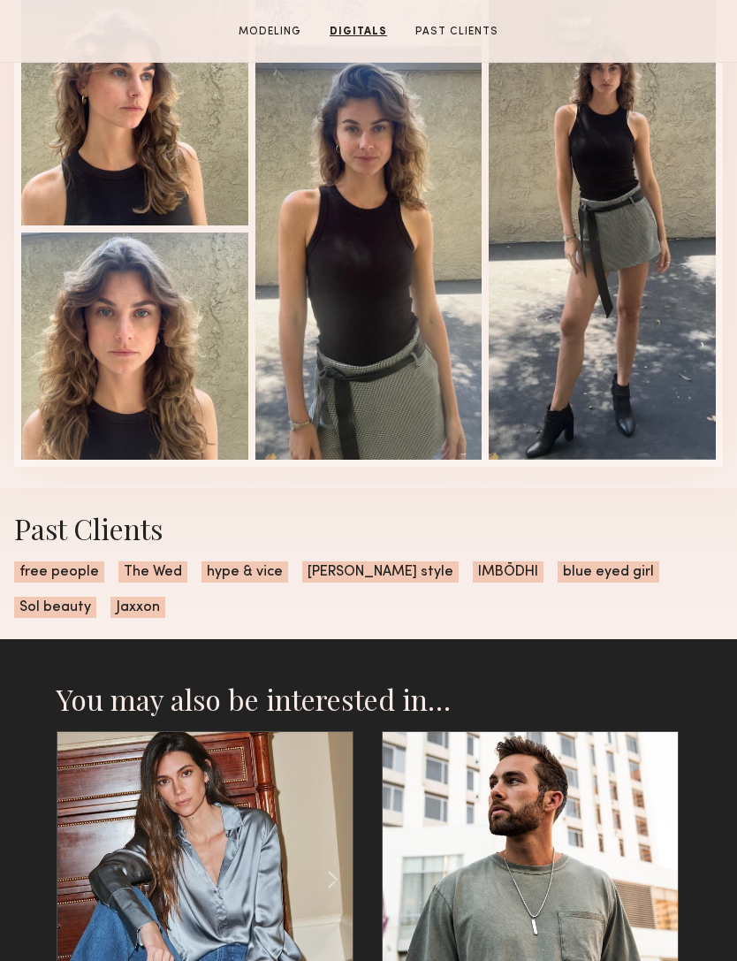
scroll to position [1552, 0]
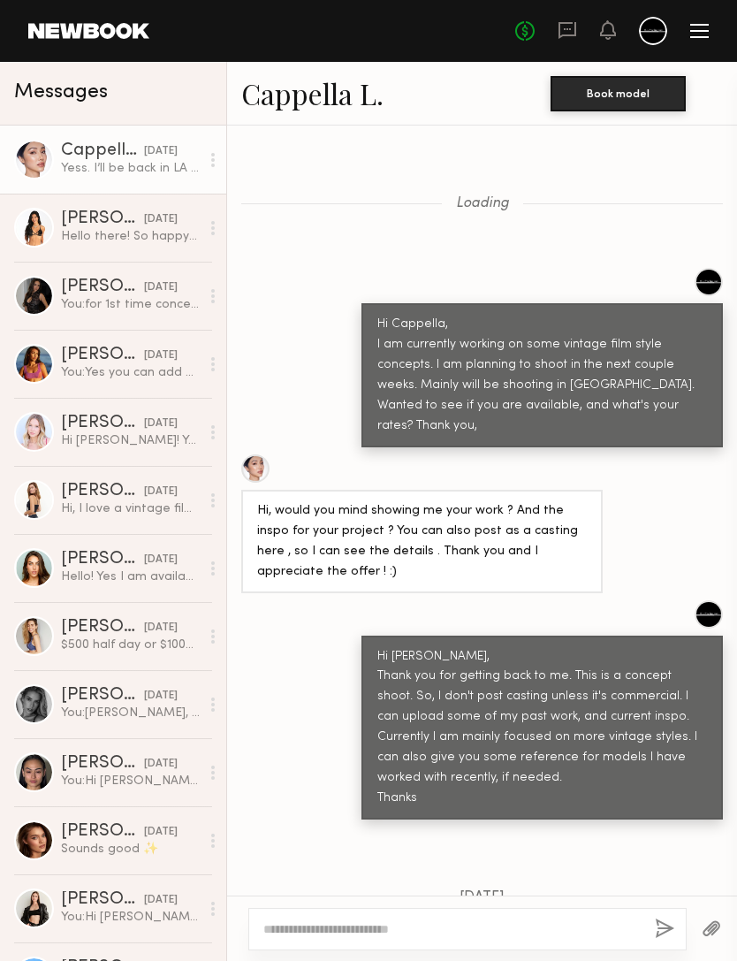
scroll to position [2082, 0]
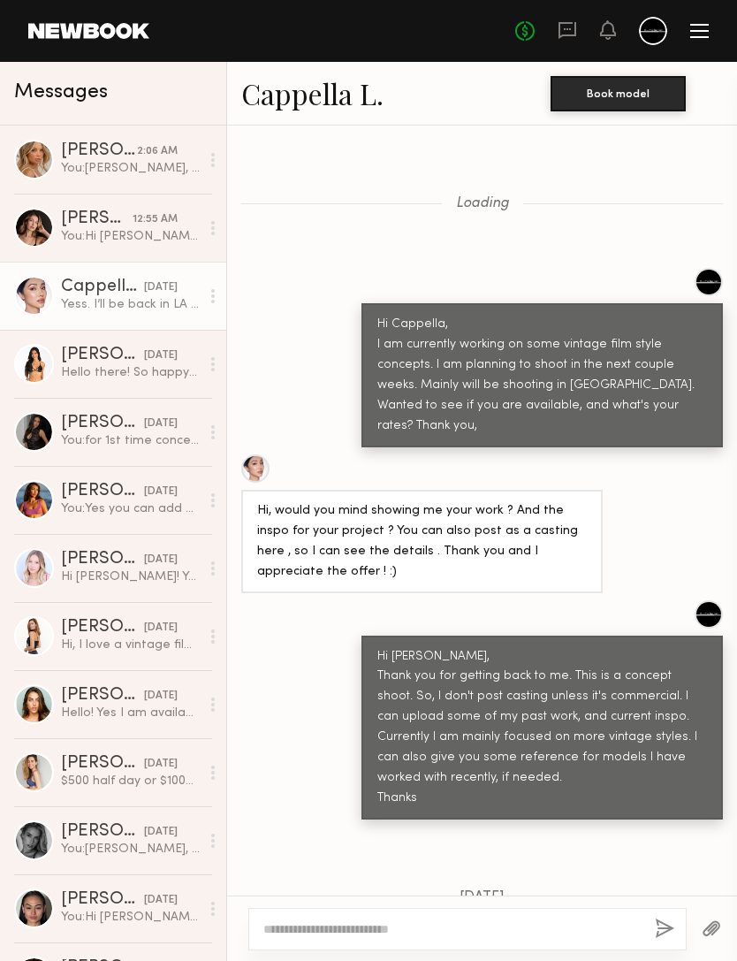
scroll to position [2082, 0]
